Goal: Information Seeking & Learning: Learn about a topic

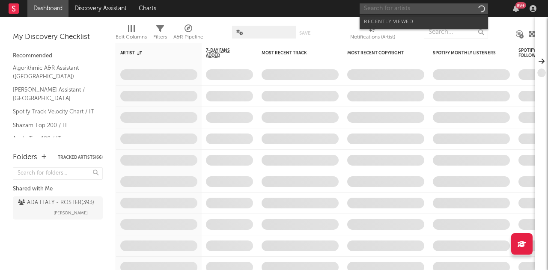
click at [417, 10] on input "text" at bounding box center [424, 8] width 128 height 11
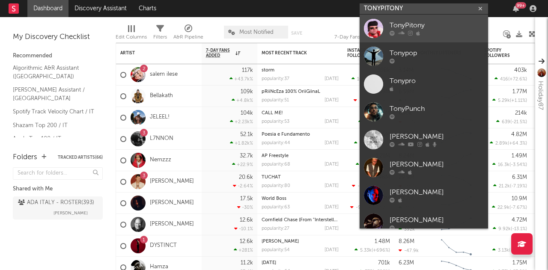
type input "TONYPITONY"
click at [416, 36] on link "TonyPitony" at bounding box center [424, 29] width 128 height 28
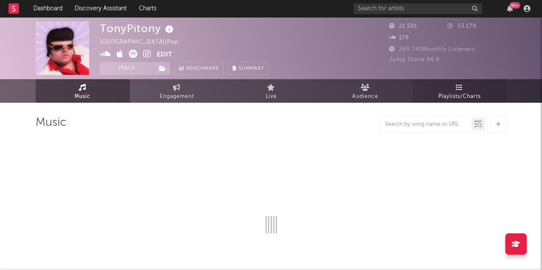
click at [459, 94] on span "Playlists/Charts" at bounding box center [459, 97] width 42 height 10
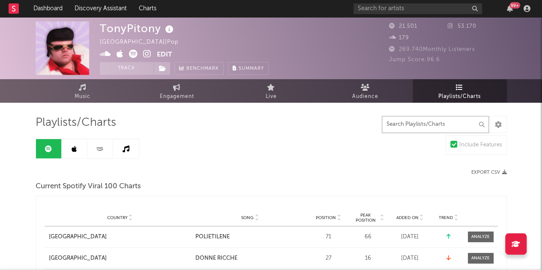
click at [409, 124] on input "text" at bounding box center [435, 124] width 107 height 17
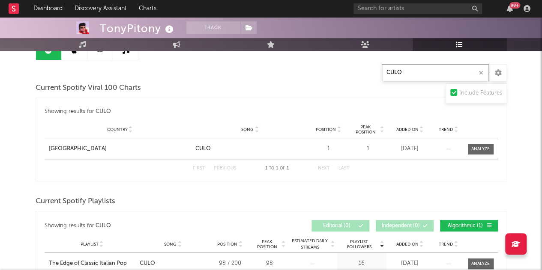
scroll to position [89, 0]
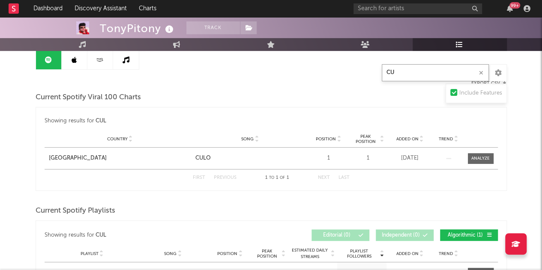
type input "C"
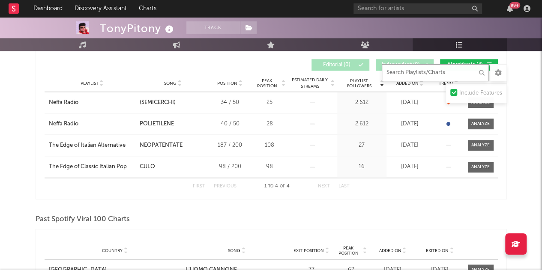
scroll to position [463, 0]
